Goal: Navigation & Orientation: Find specific page/section

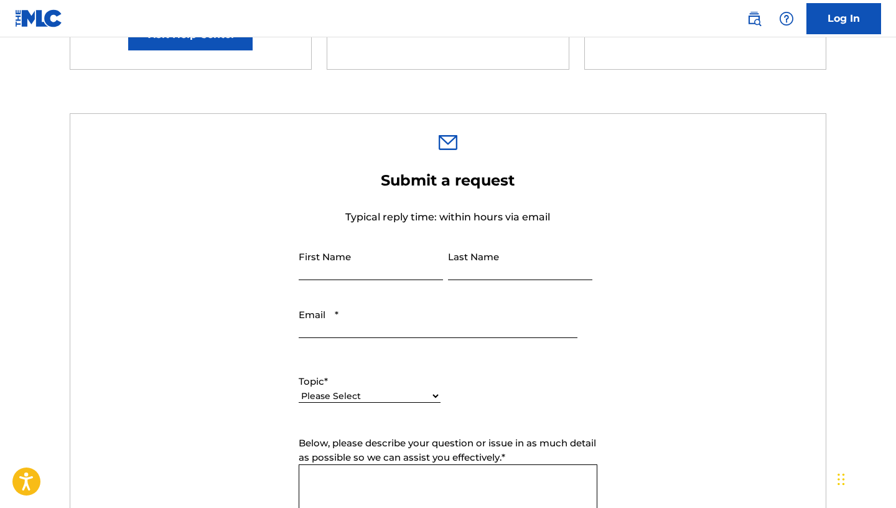
scroll to position [238, 0]
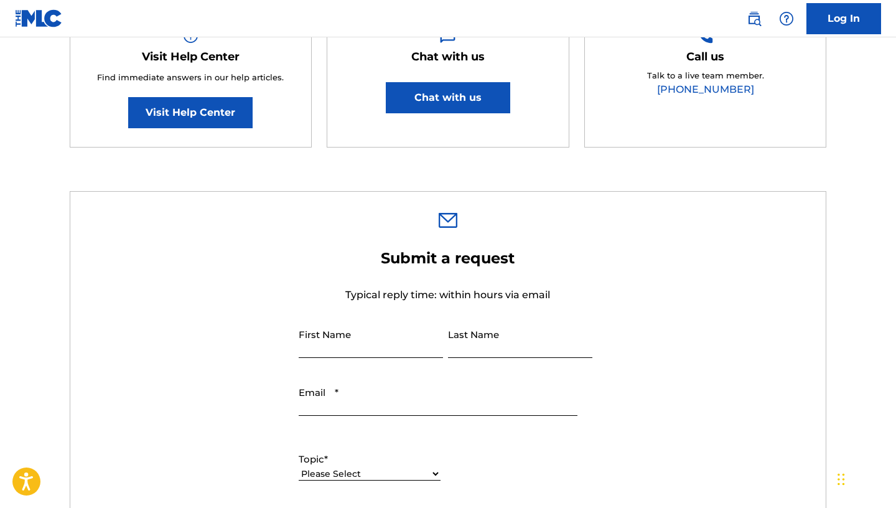
click at [485, 91] on button "Chat with us" at bounding box center [448, 97] width 124 height 31
click at [830, 15] on link "Log In" at bounding box center [843, 18] width 75 height 31
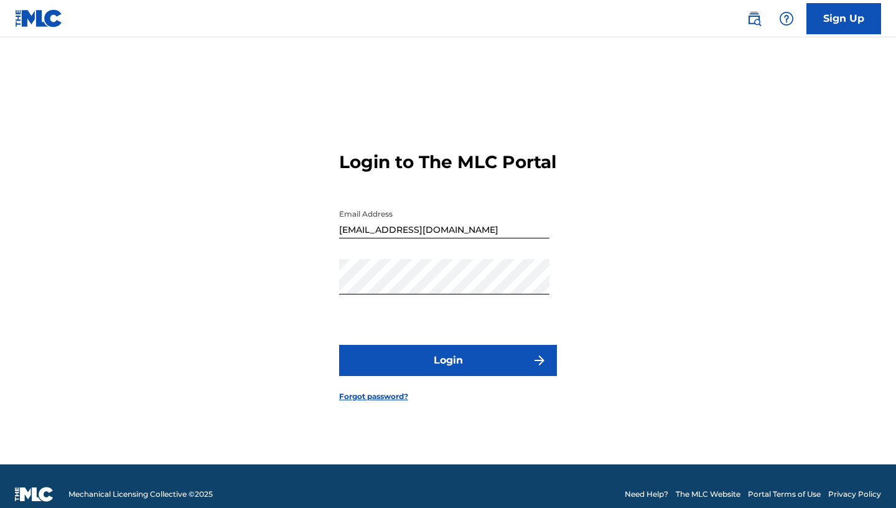
click at [412, 363] on button "Login" at bounding box center [448, 360] width 218 height 31
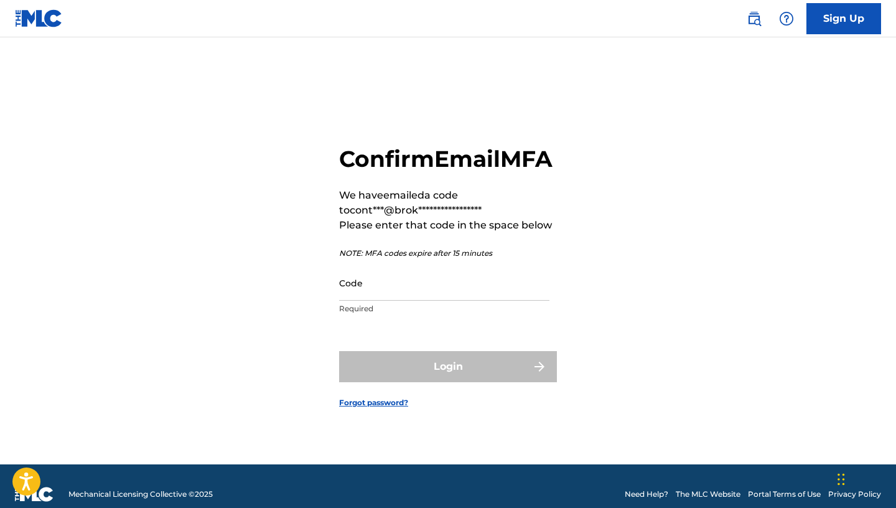
click at [432, 292] on input "Code" at bounding box center [444, 282] width 210 height 35
click at [450, 300] on input "Code" at bounding box center [444, 282] width 210 height 35
paste input "776727"
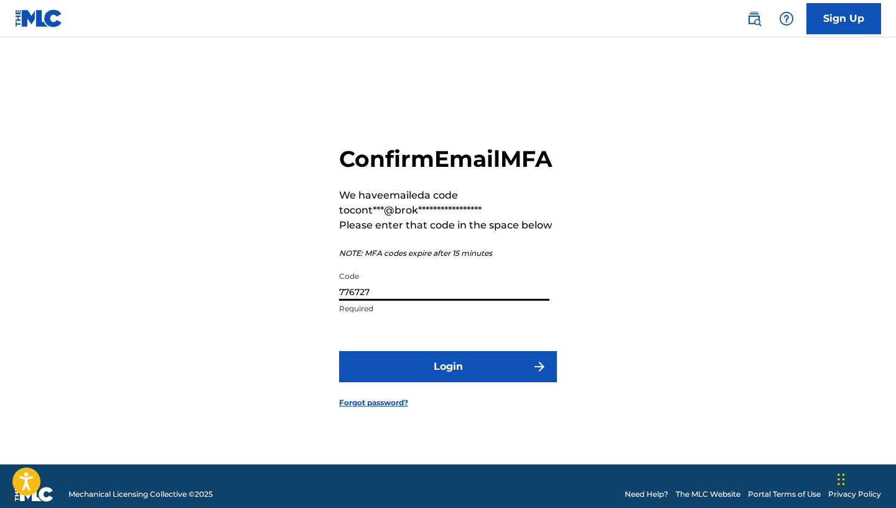
type input "776727"
click at [447, 362] on form "**********" at bounding box center [448, 266] width 218 height 396
click at [446, 368] on button "Login" at bounding box center [448, 366] width 218 height 31
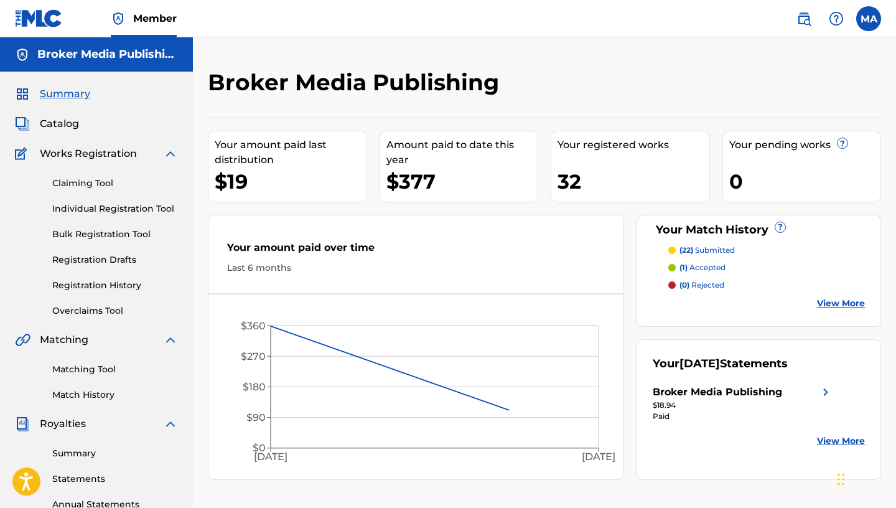
click at [455, 144] on div "Amount paid to date this year" at bounding box center [462, 152] width 152 height 30
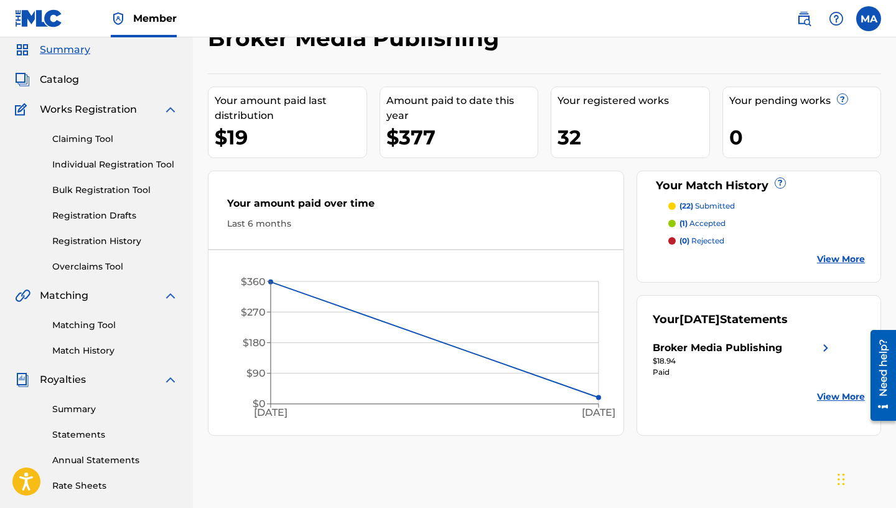
scroll to position [52, 0]
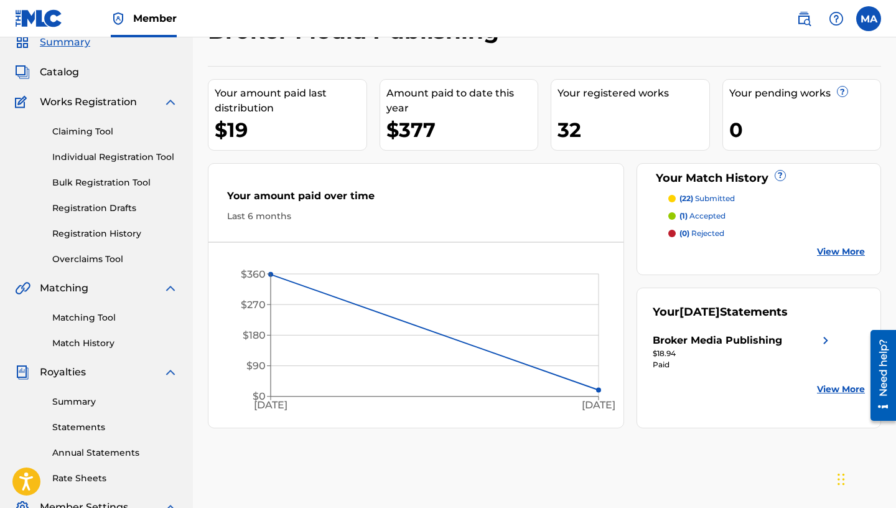
click at [84, 256] on link "Overclaims Tool" at bounding box center [115, 259] width 126 height 13
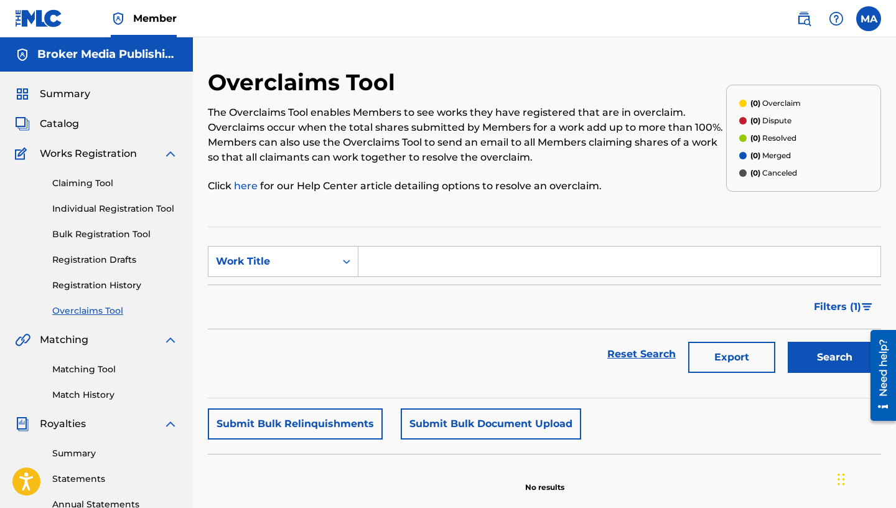
click at [69, 119] on span "Catalog" at bounding box center [59, 123] width 39 height 15
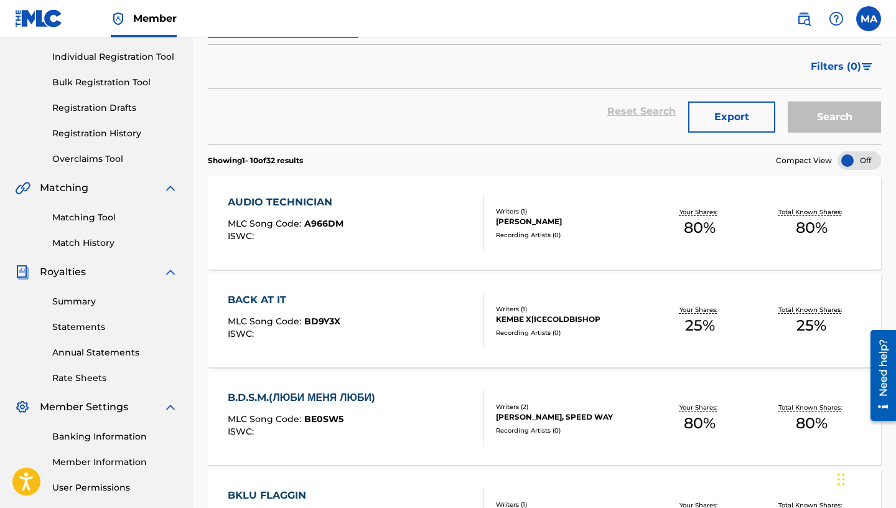
scroll to position [169, 0]
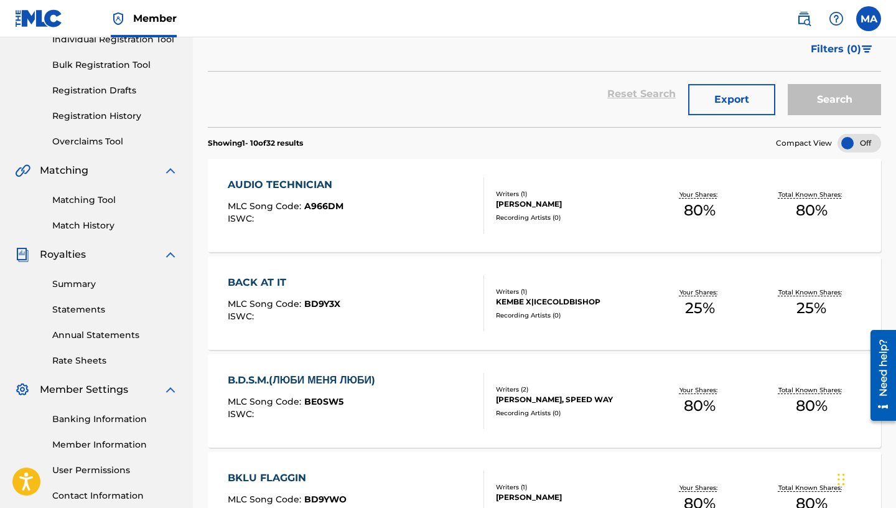
click at [82, 282] on link "Summary" at bounding box center [115, 283] width 126 height 13
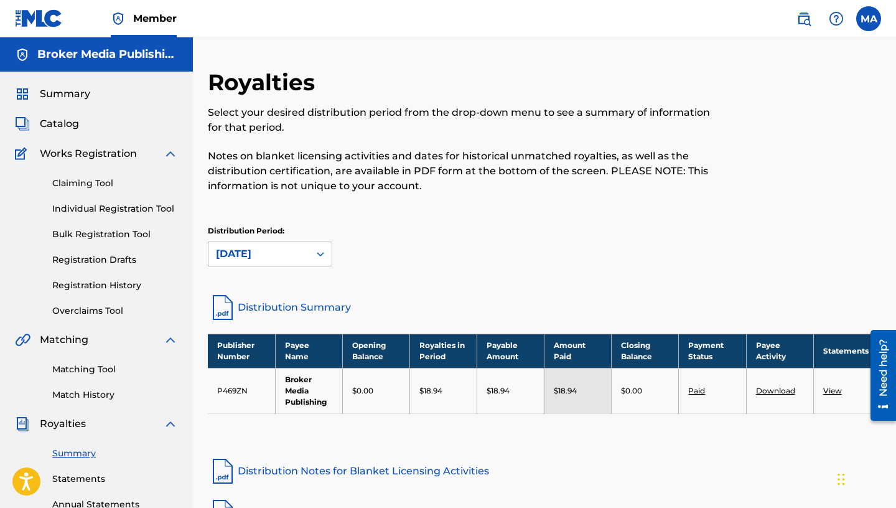
click at [112, 368] on link "Matching Tool" at bounding box center [115, 369] width 126 height 13
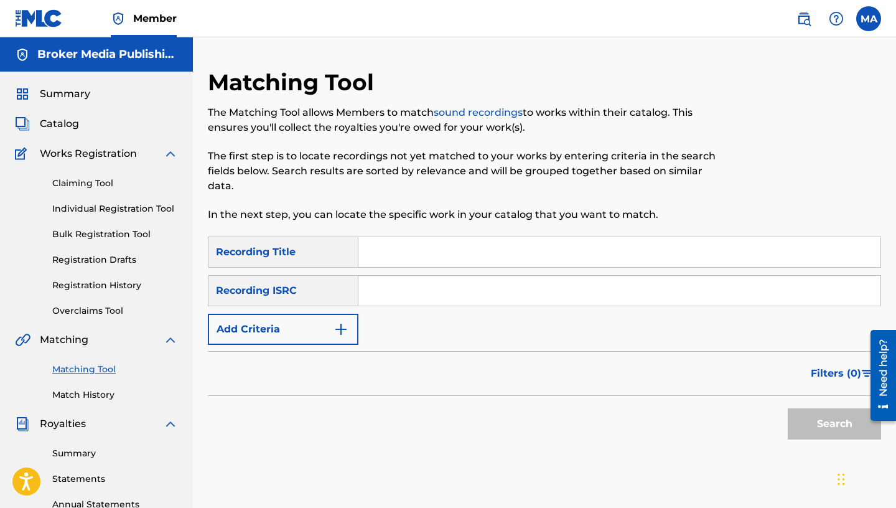
click at [67, 87] on span "Summary" at bounding box center [65, 93] width 50 height 15
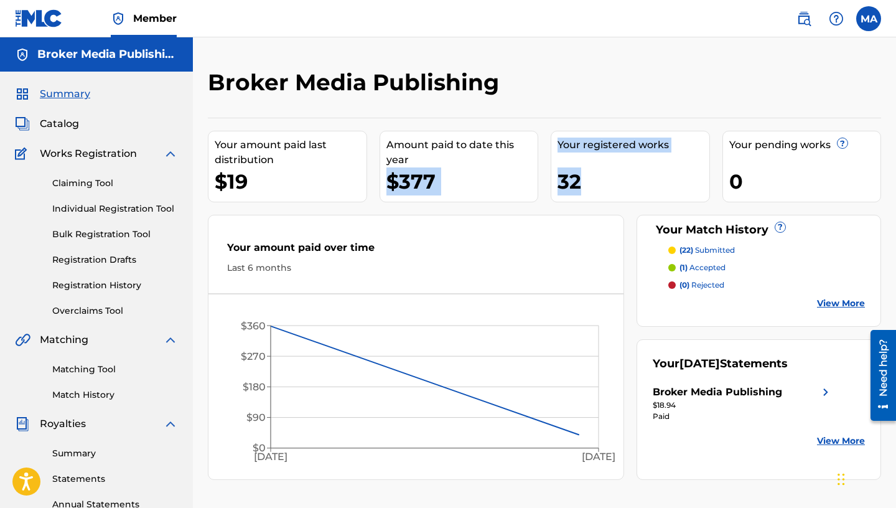
drag, startPoint x: 384, startPoint y: 179, endPoint x: 663, endPoint y: 185, distance: 278.8
click at [663, 185] on div "Your amount paid last distribution $19 Amount paid to date this year $377 Your …" at bounding box center [544, 299] width 673 height 362
click at [663, 185] on div "32" at bounding box center [633, 181] width 152 height 28
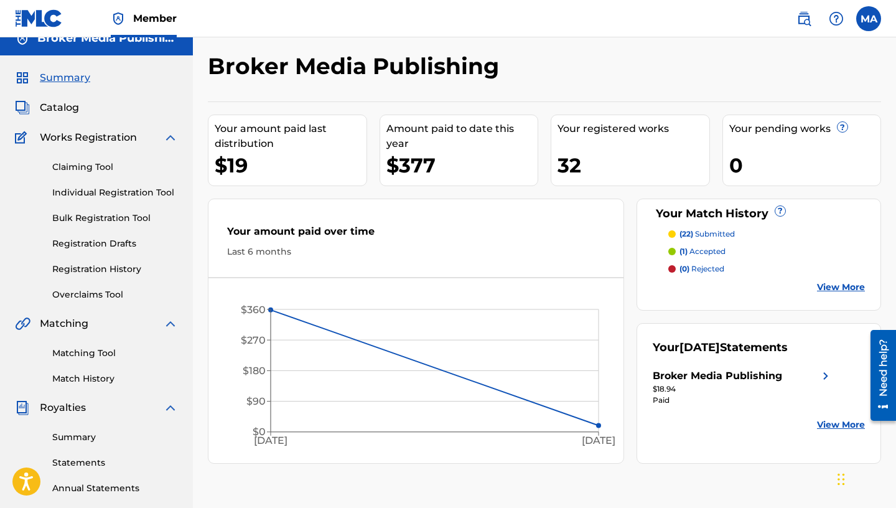
scroll to position [264, 0]
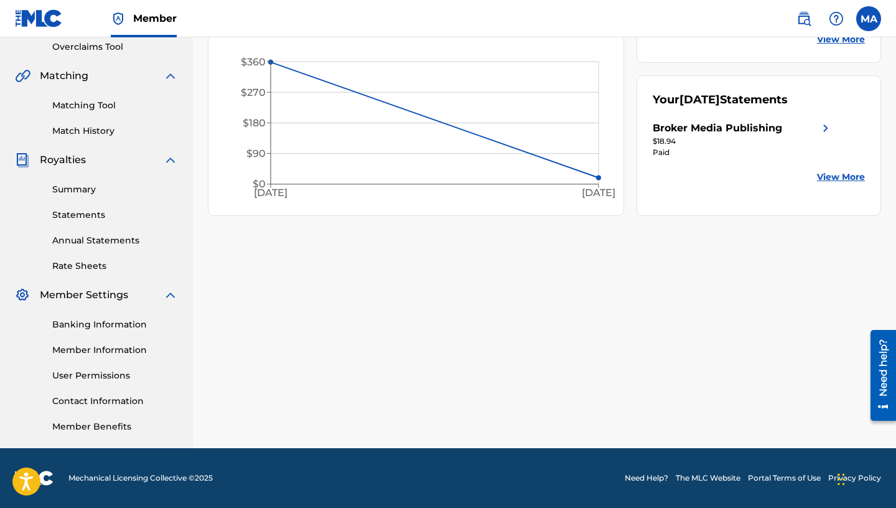
click at [741, 134] on div "Broker Media Publishing" at bounding box center [717, 128] width 129 height 15
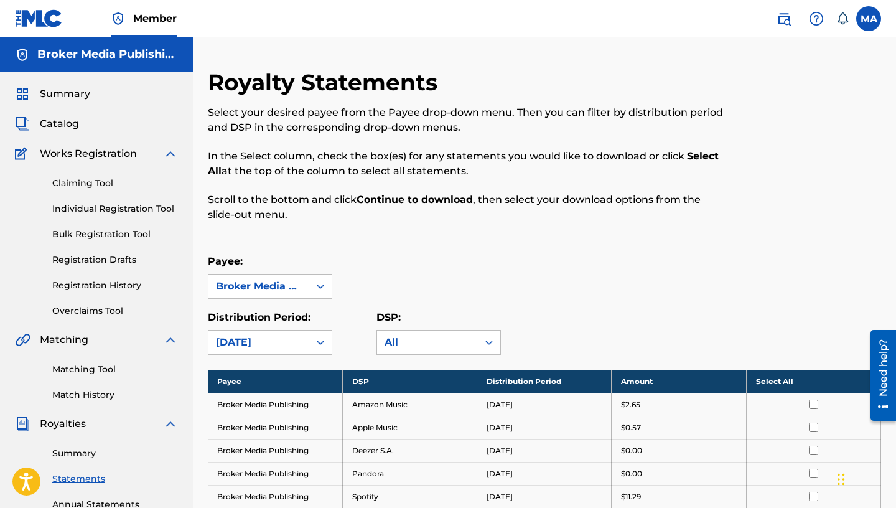
click at [71, 90] on span "Summary" at bounding box center [65, 93] width 50 height 15
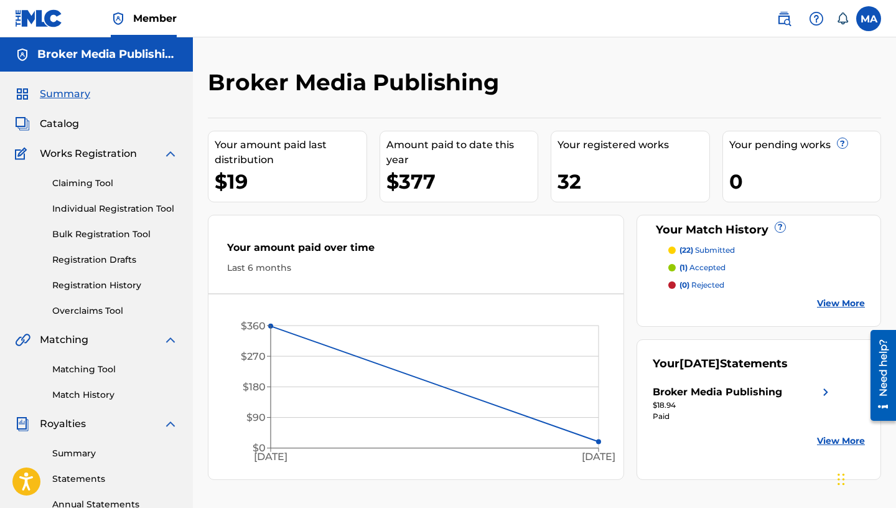
click at [713, 251] on p "(22) submitted" at bounding box center [706, 249] width 55 height 11
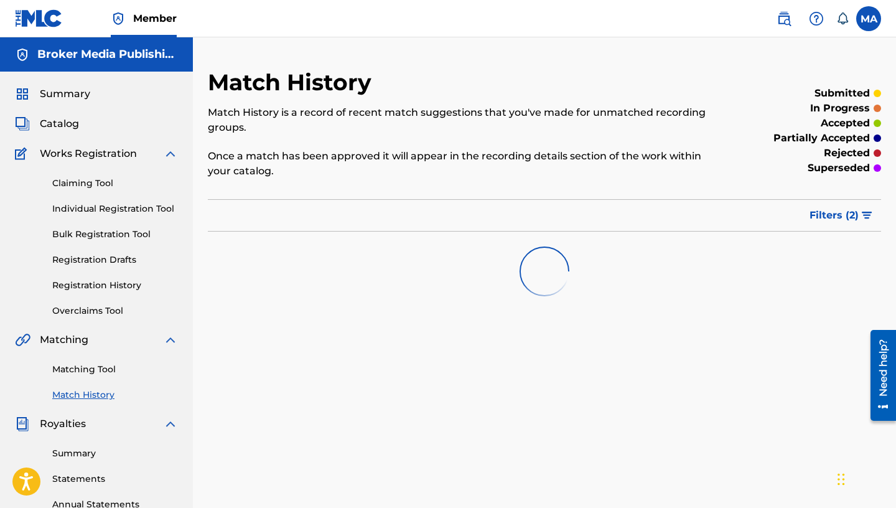
click at [63, 96] on span "Summary" at bounding box center [65, 93] width 50 height 15
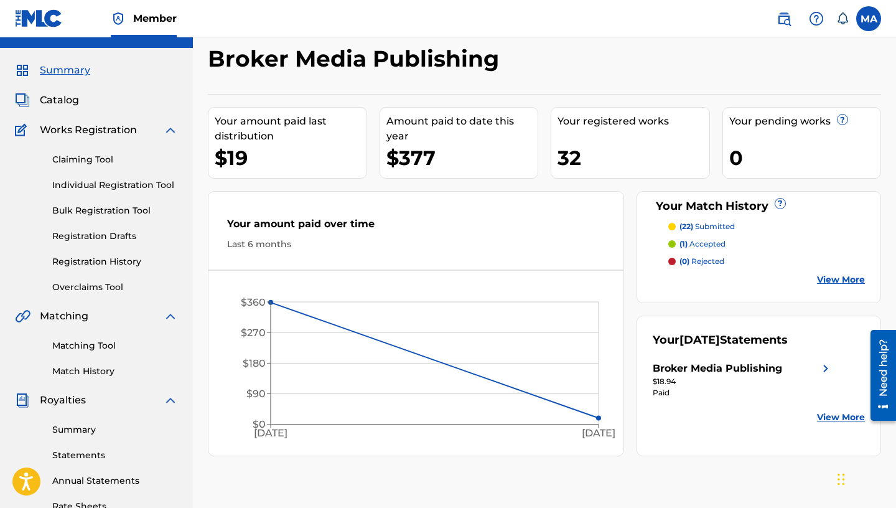
scroll to position [24, 0]
click at [66, 101] on span "Catalog" at bounding box center [59, 99] width 39 height 15
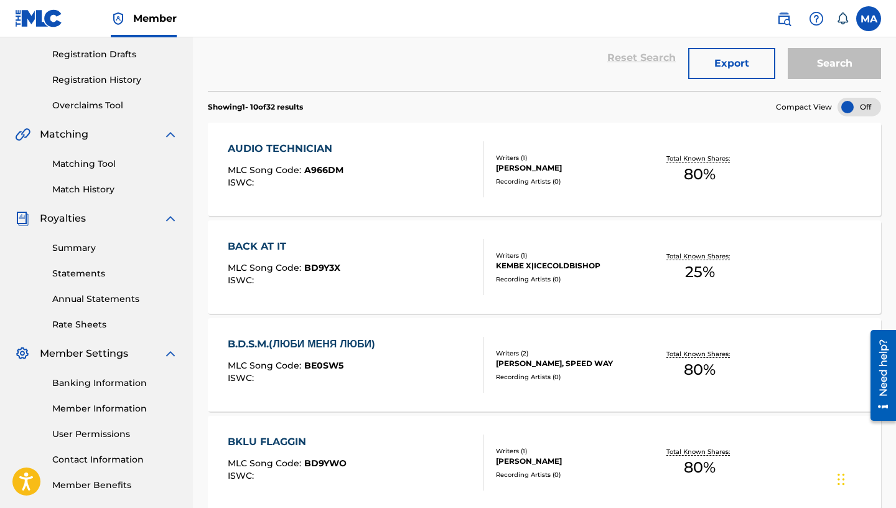
scroll to position [254, 0]
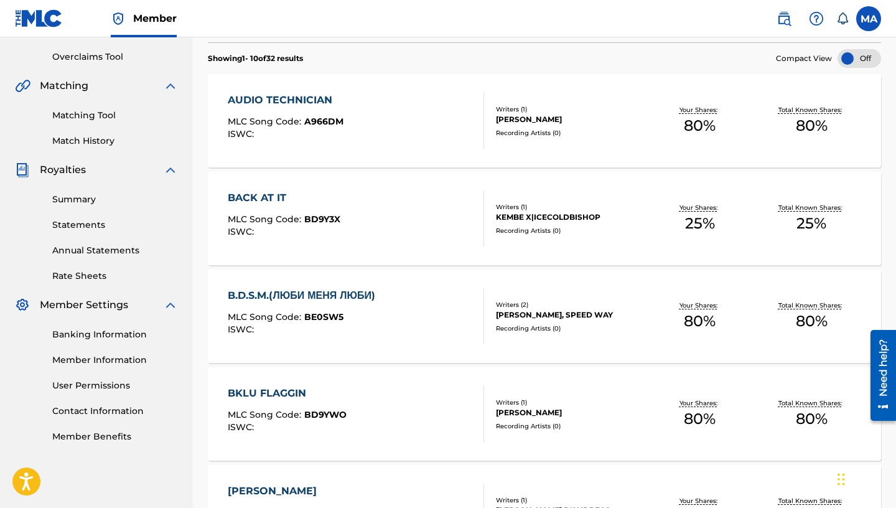
click at [397, 118] on div "AUDIO TECHNICIAN MLC Song Code : A966DM ISWC :" at bounding box center [356, 121] width 256 height 56
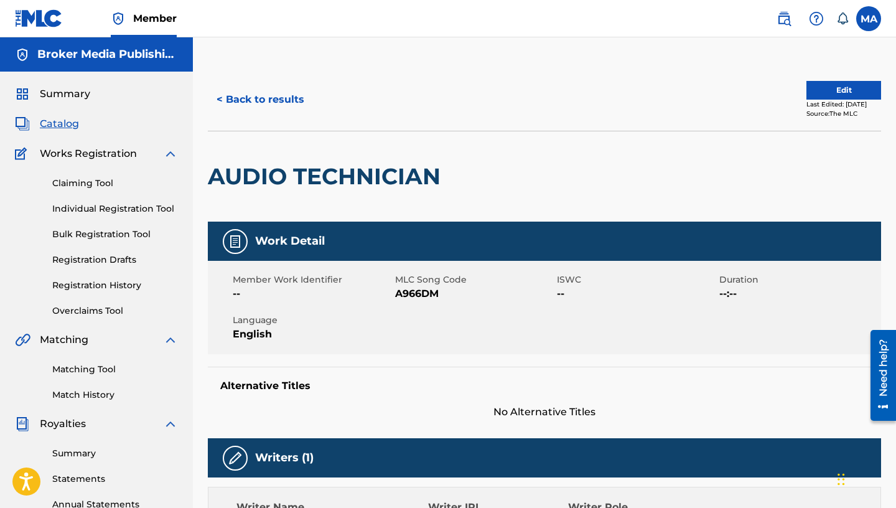
click at [273, 96] on button "< Back to results" at bounding box center [260, 99] width 105 height 31
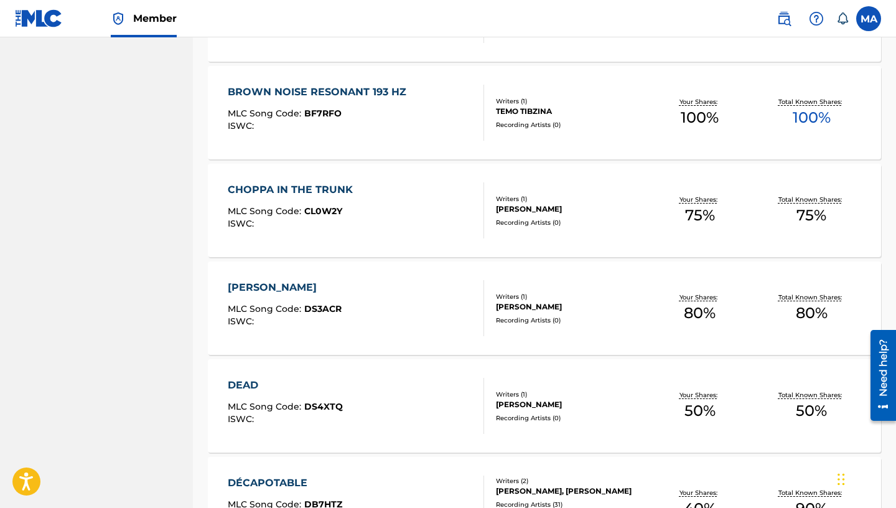
scroll to position [916, 0]
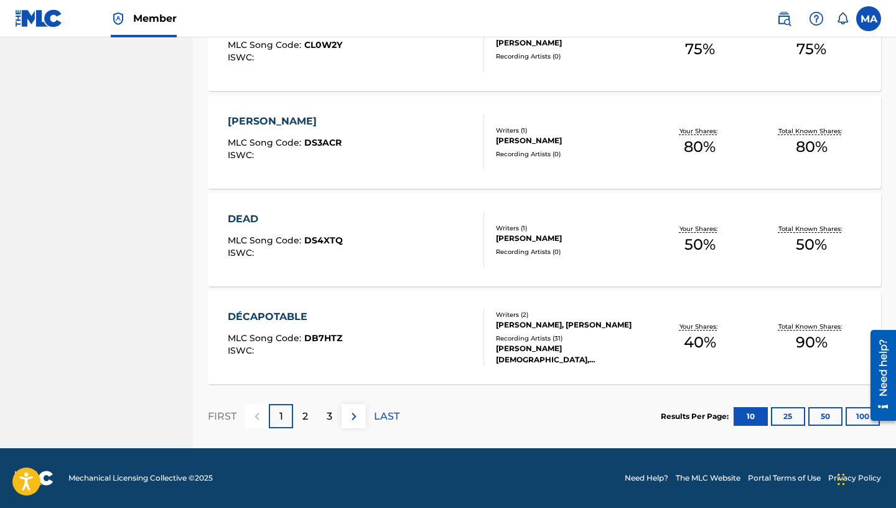
click at [330, 416] on p "3" at bounding box center [330, 416] width 6 height 15
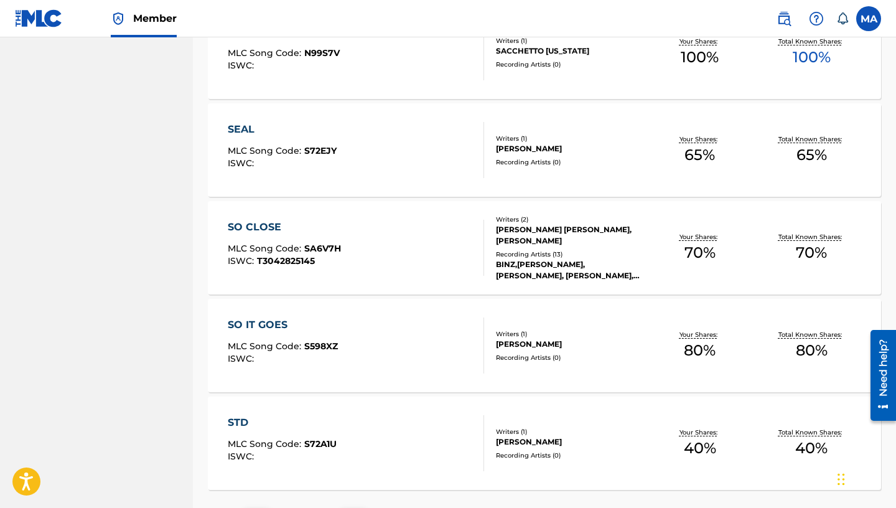
scroll to position [914, 0]
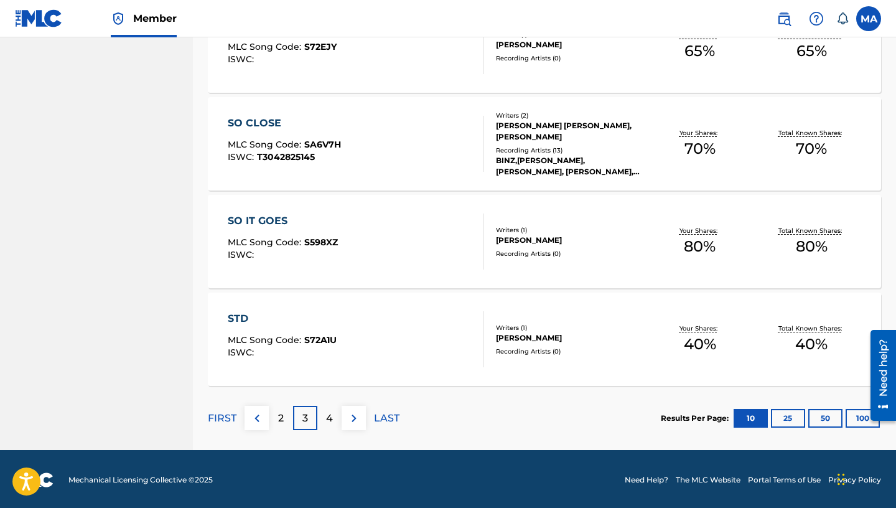
click at [442, 118] on div "SO CLOSE MLC Song Code : SA6V7H ISWC : T3042825145" at bounding box center [356, 144] width 256 height 56
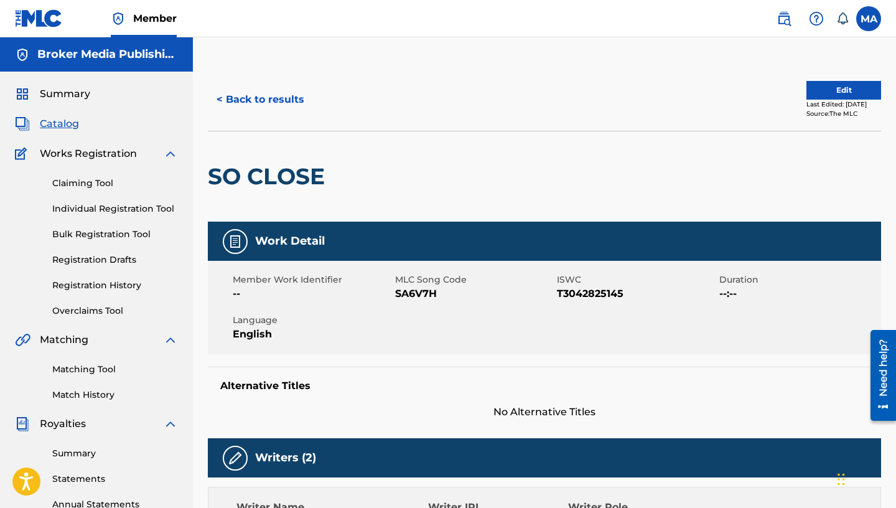
click at [236, 93] on button "< Back to results" at bounding box center [260, 99] width 105 height 31
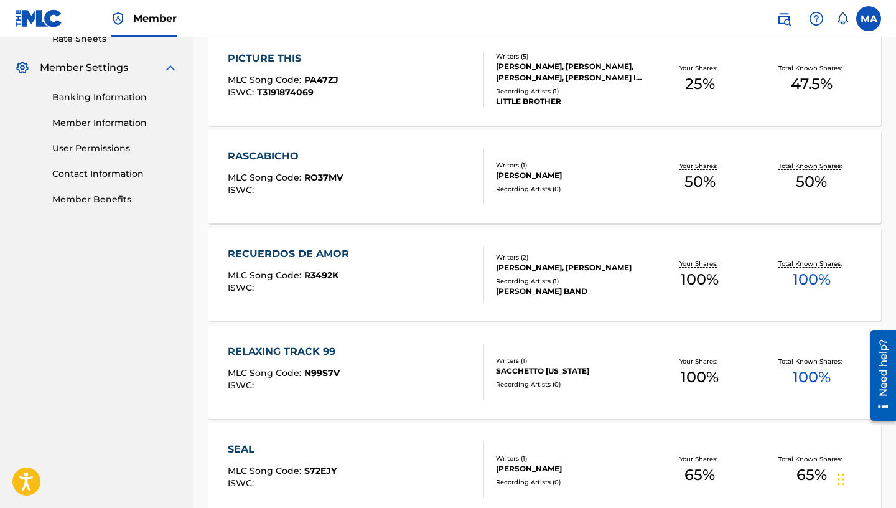
scroll to position [618, 0]
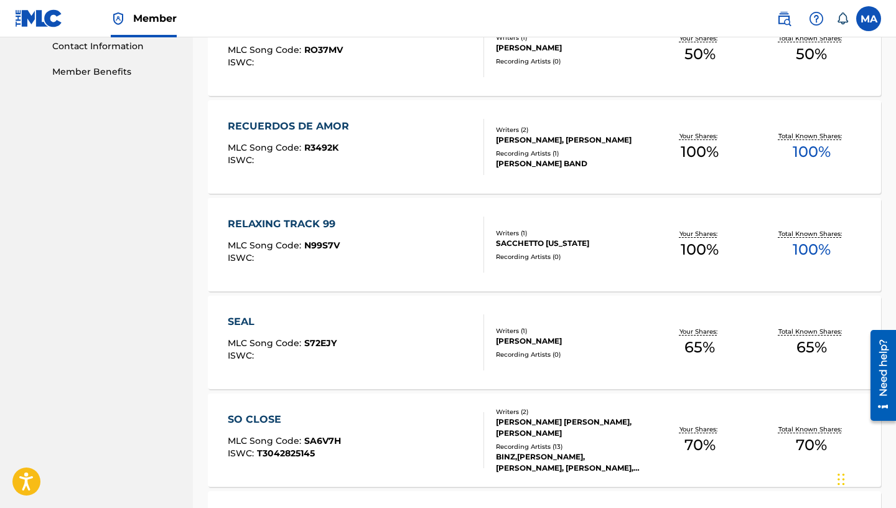
click at [427, 160] on div "RECUERDOS DE AMOR MLC Song Code : R3492K ISWC :" at bounding box center [356, 147] width 256 height 56
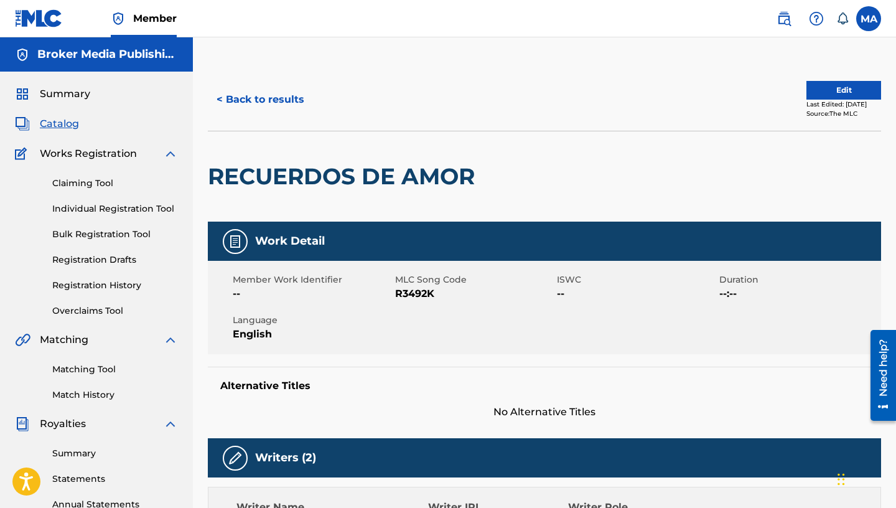
click at [233, 108] on button "< Back to results" at bounding box center [260, 99] width 105 height 31
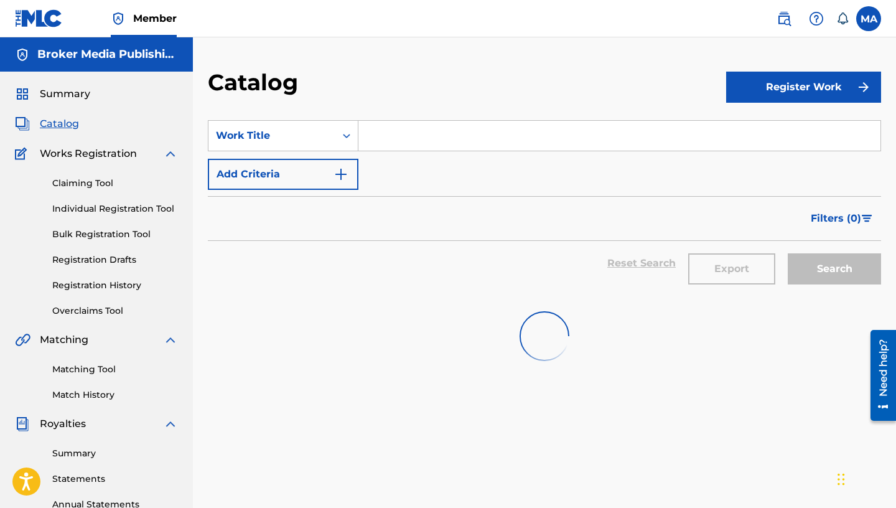
scroll to position [264, 0]
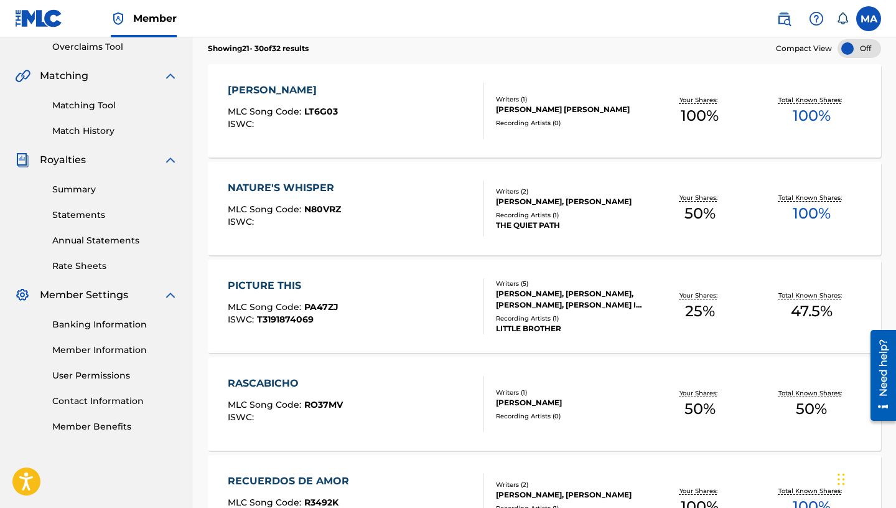
click at [81, 188] on link "Summary" at bounding box center [115, 189] width 126 height 13
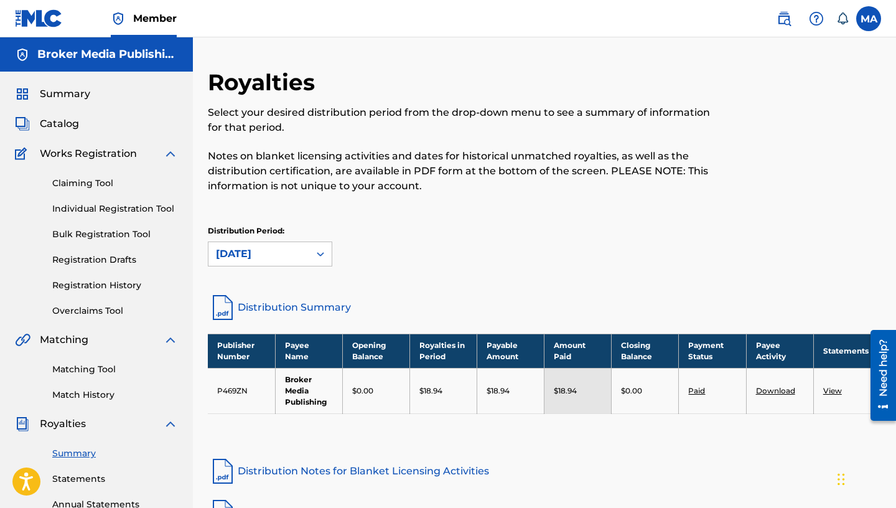
click at [52, 447] on link "Summary" at bounding box center [115, 453] width 126 height 13
